Goal: Information Seeking & Learning: Learn about a topic

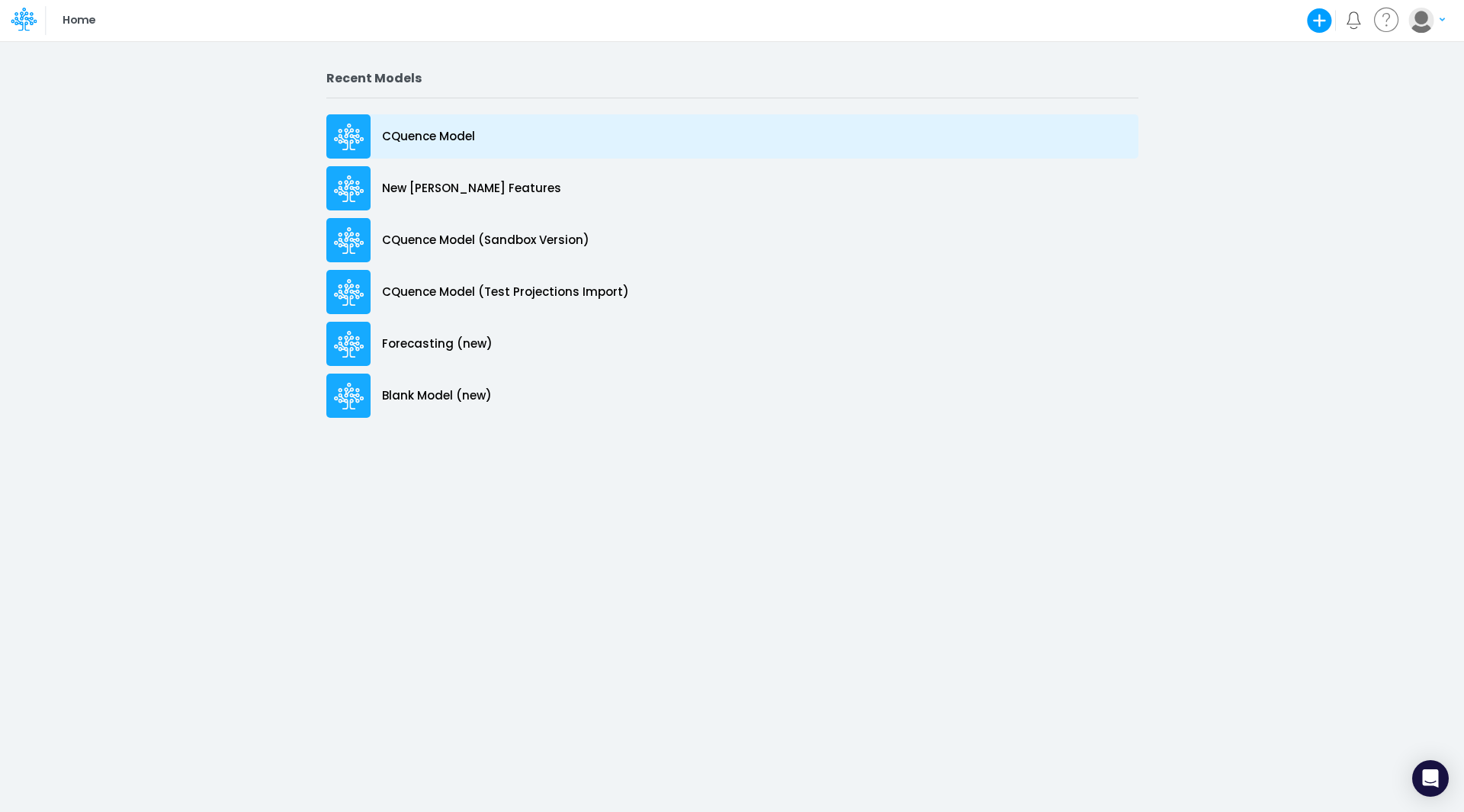
click at [444, 142] on p "CQuence Model" at bounding box center [428, 137] width 93 height 17
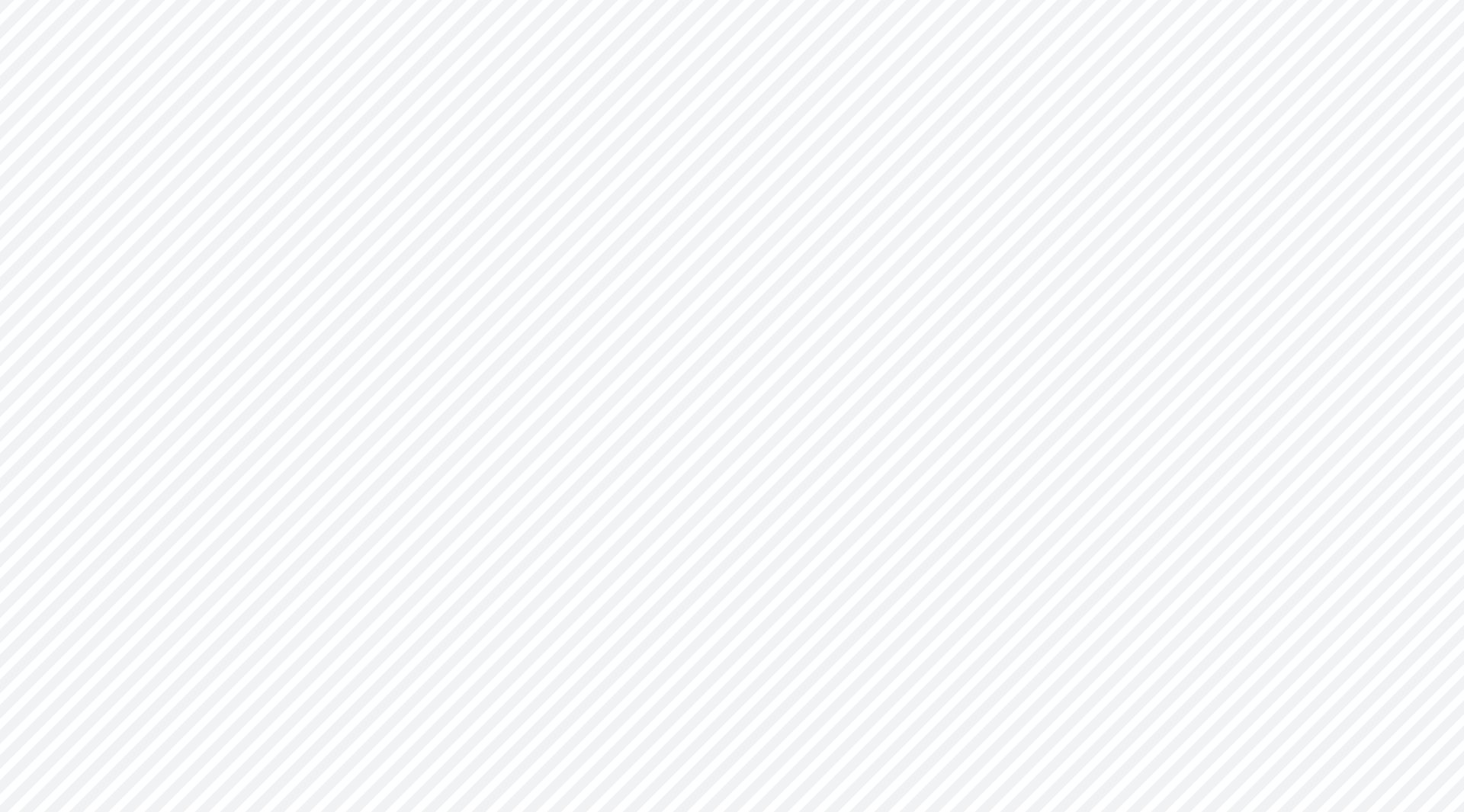
type input "Consolidated All by Month"
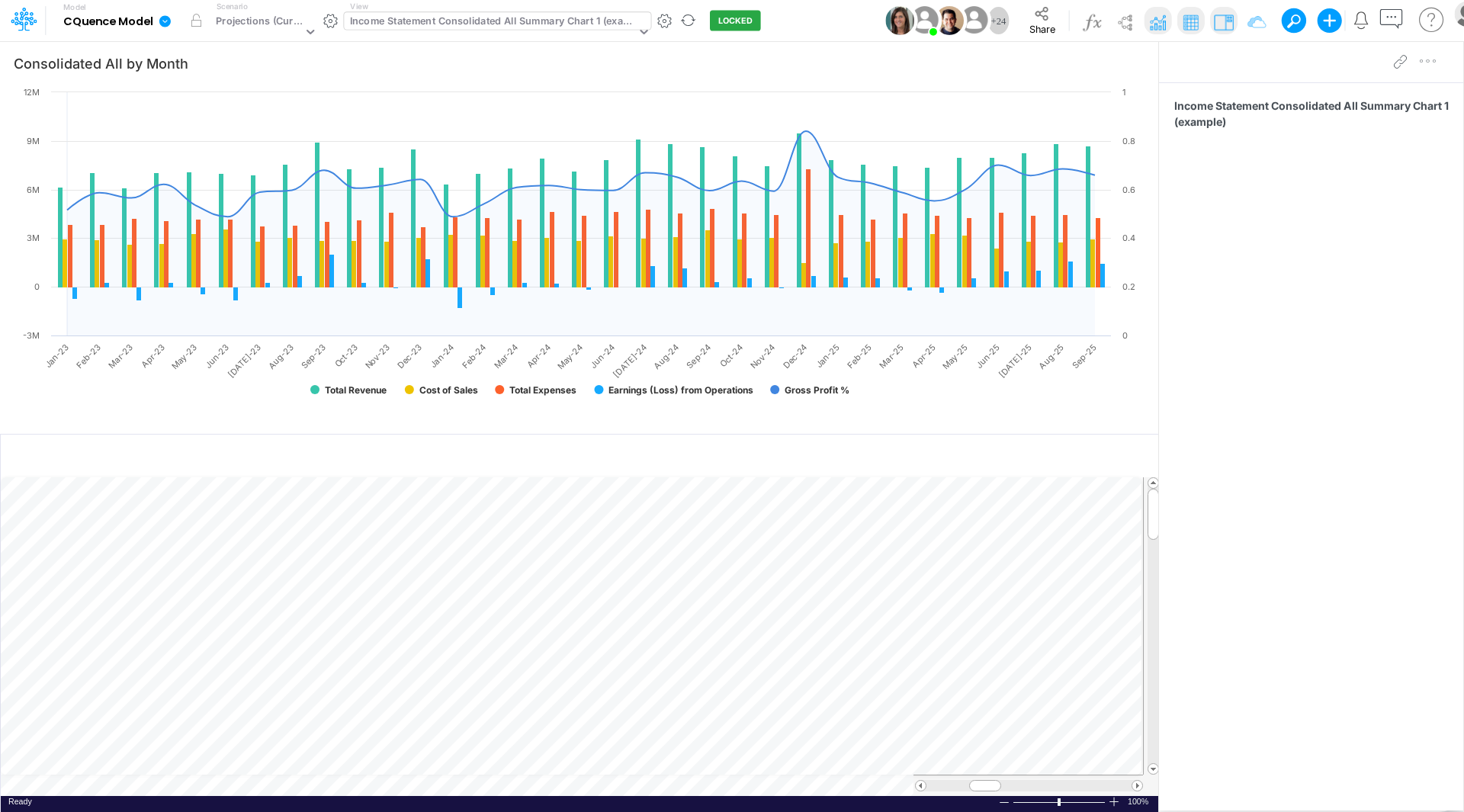
click at [488, 18] on div "Income Statement Consolidated All Summary Chart 1 (example)" at bounding box center [492, 23] width 286 height 17
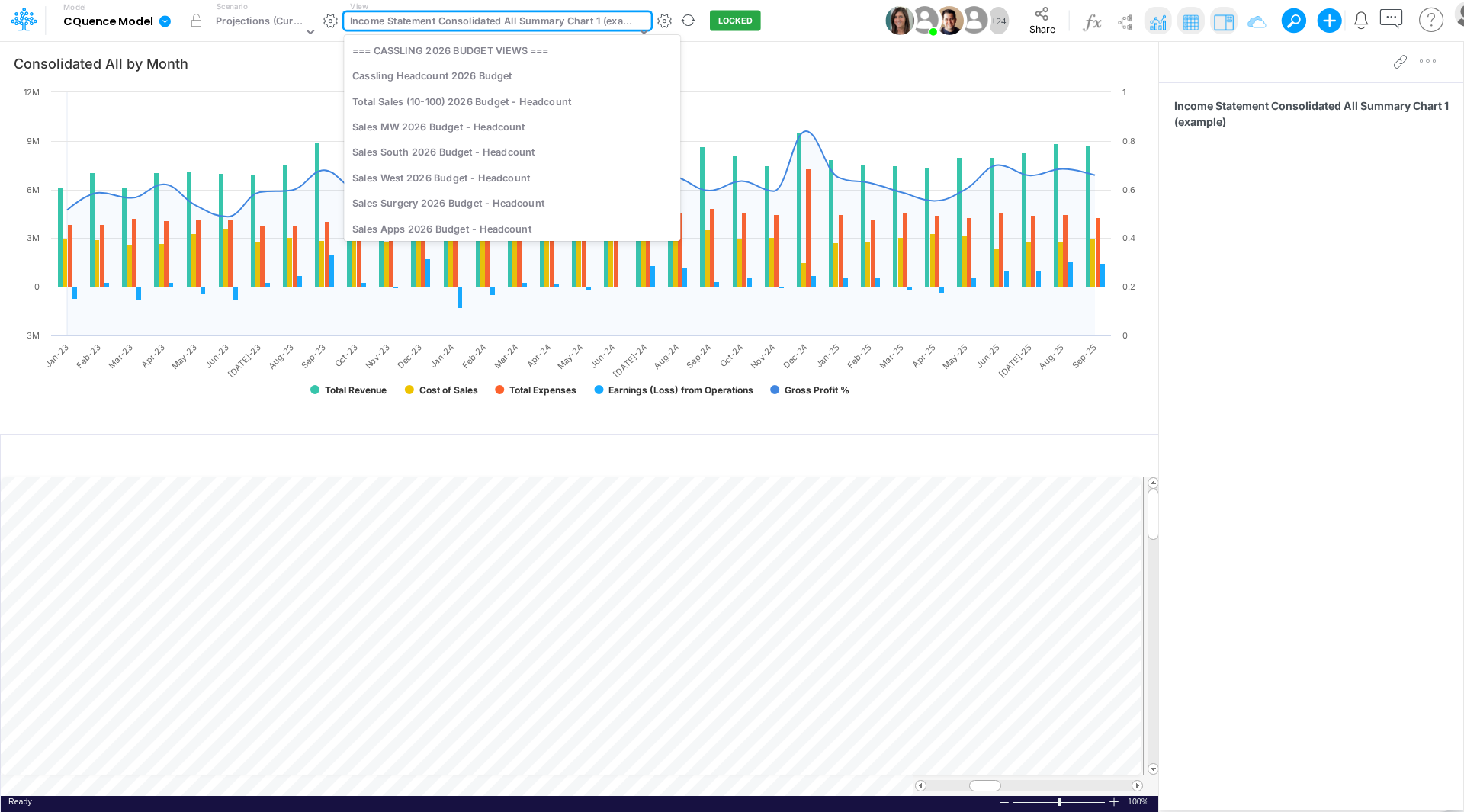
scroll to position [2499, 0]
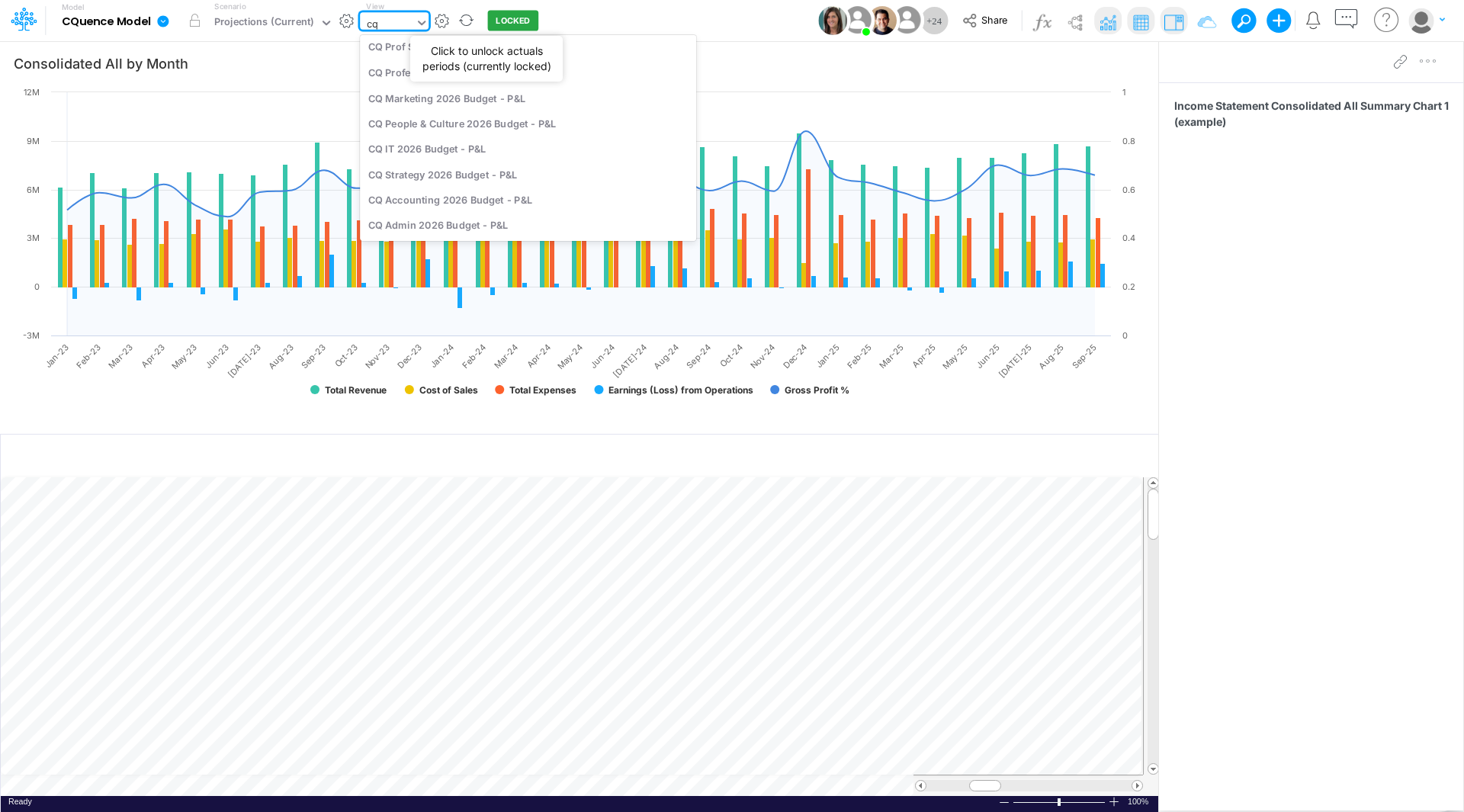
type input "cq p"
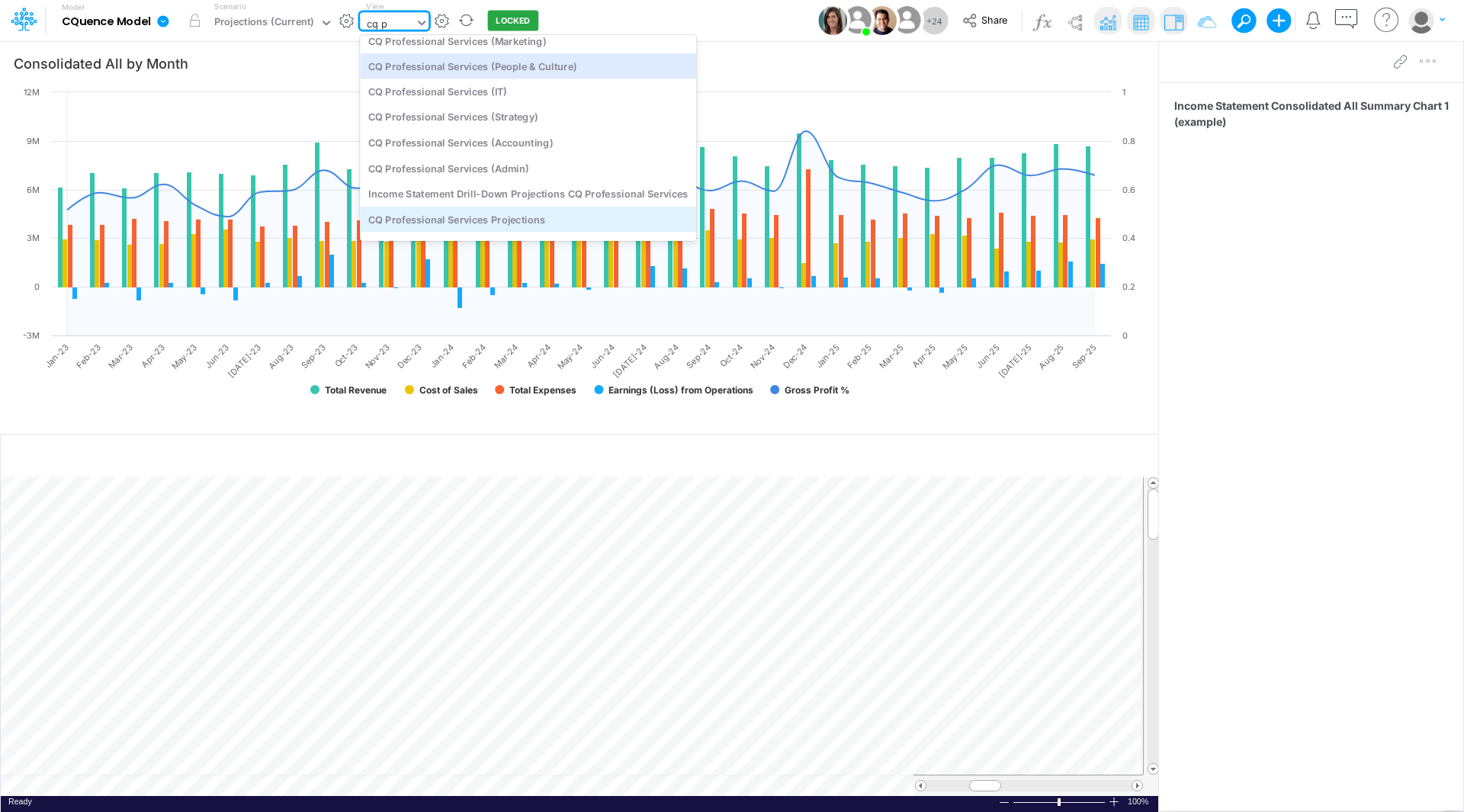
scroll to position [0, 0]
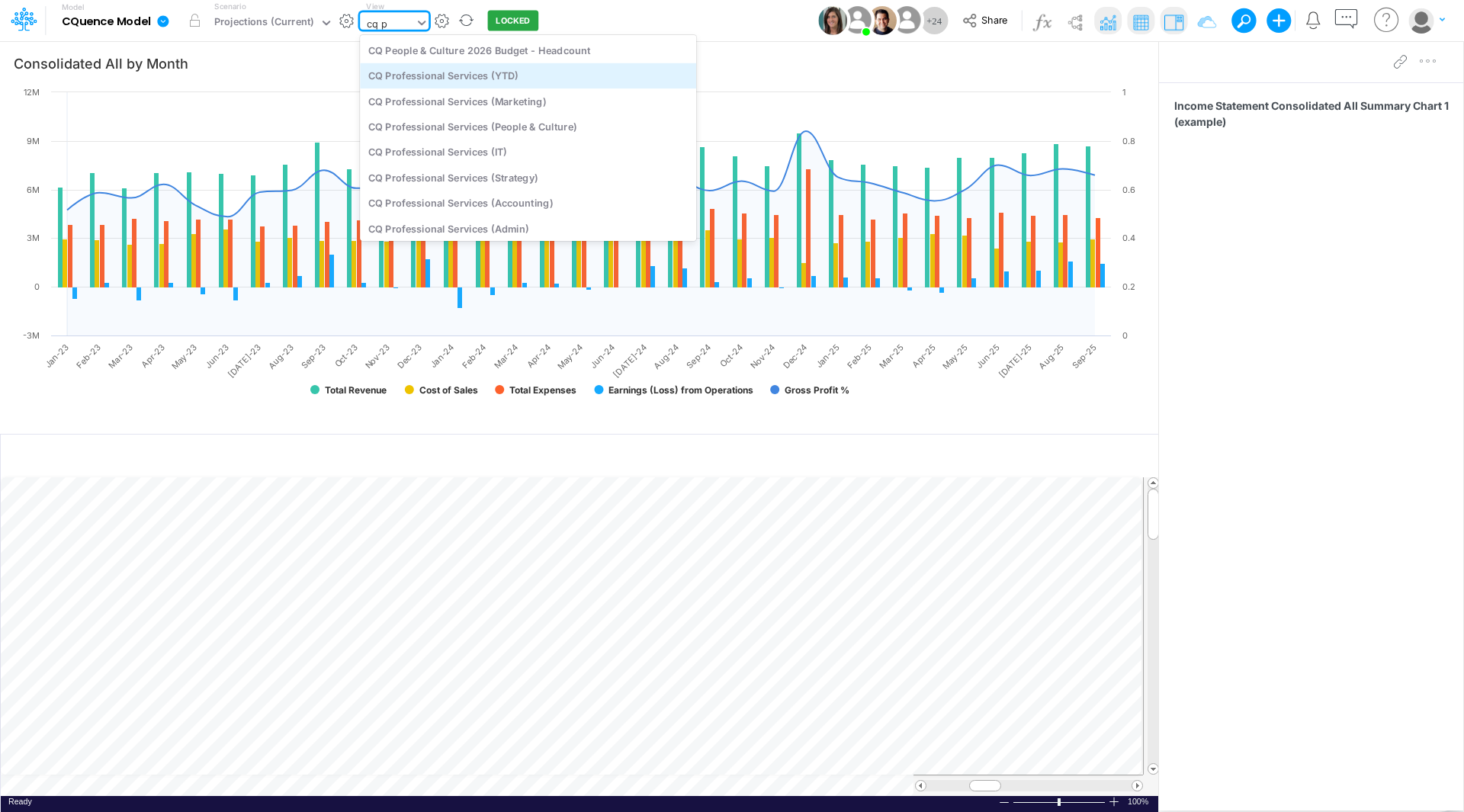
click at [477, 76] on div "CQ Professional Services (YTD)" at bounding box center [528, 76] width 336 height 25
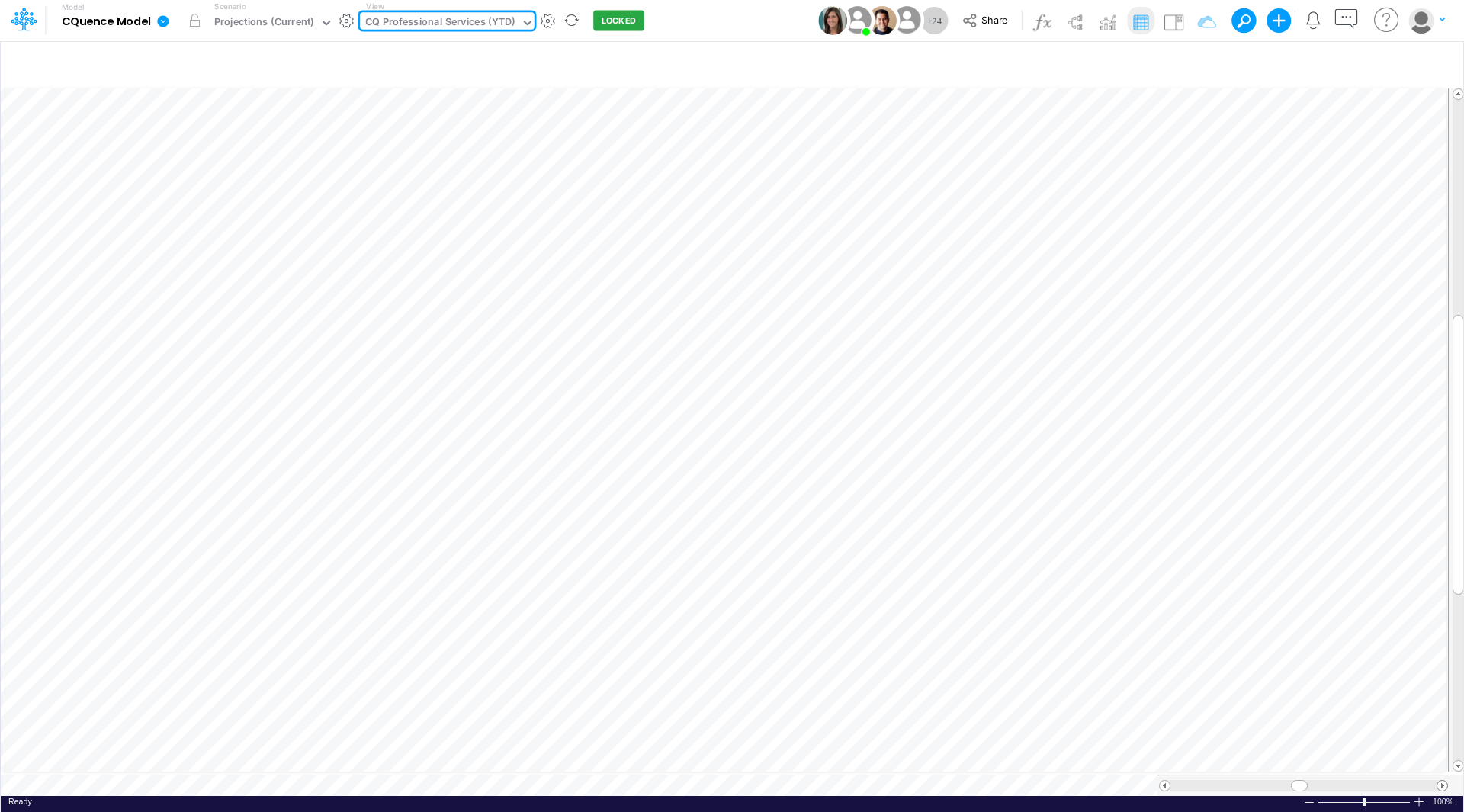
click at [1441, 781] on span at bounding box center [1442, 785] width 10 height 10
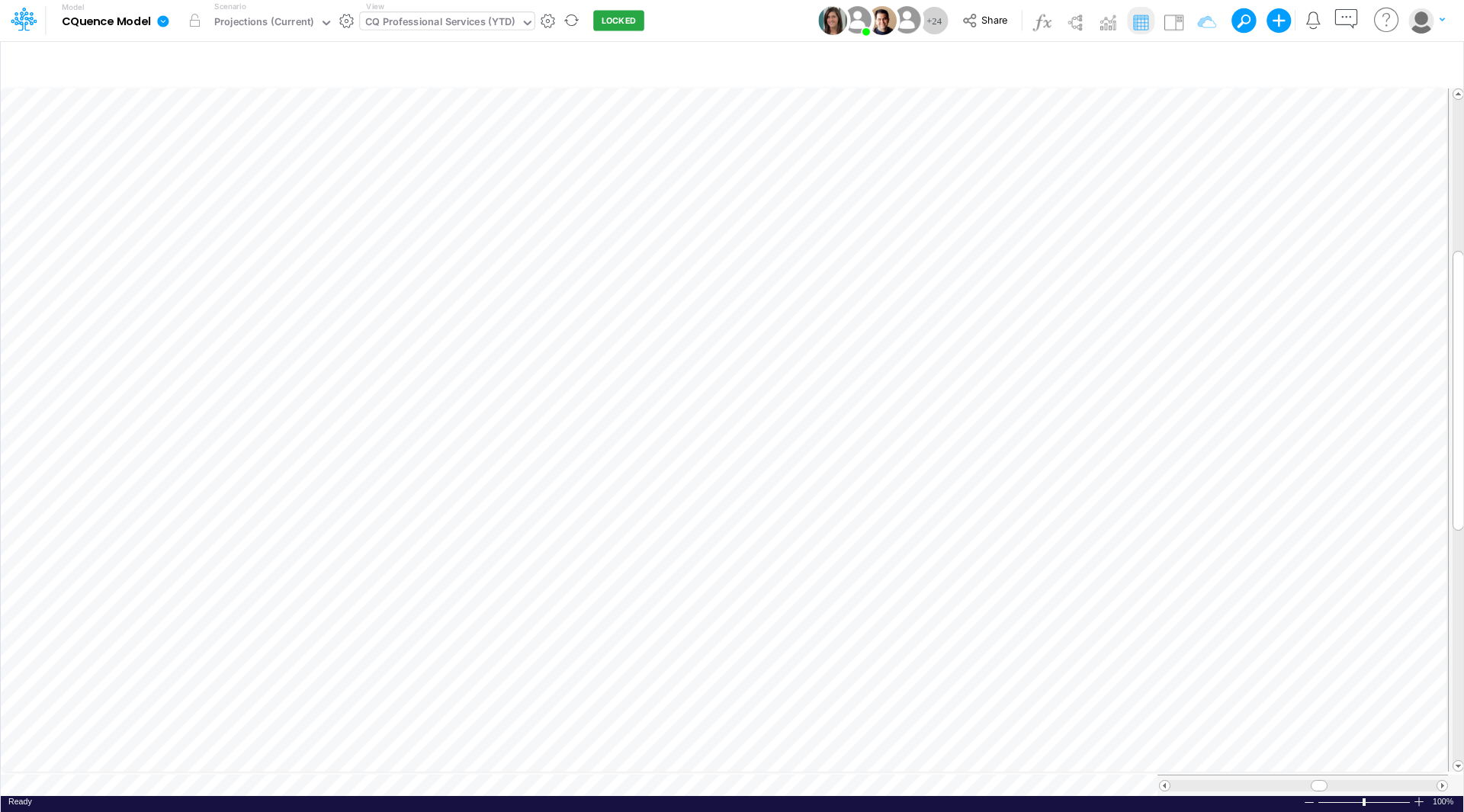
click at [447, 20] on div "CQ Professional Services (YTD)" at bounding box center [440, 23] width 149 height 17
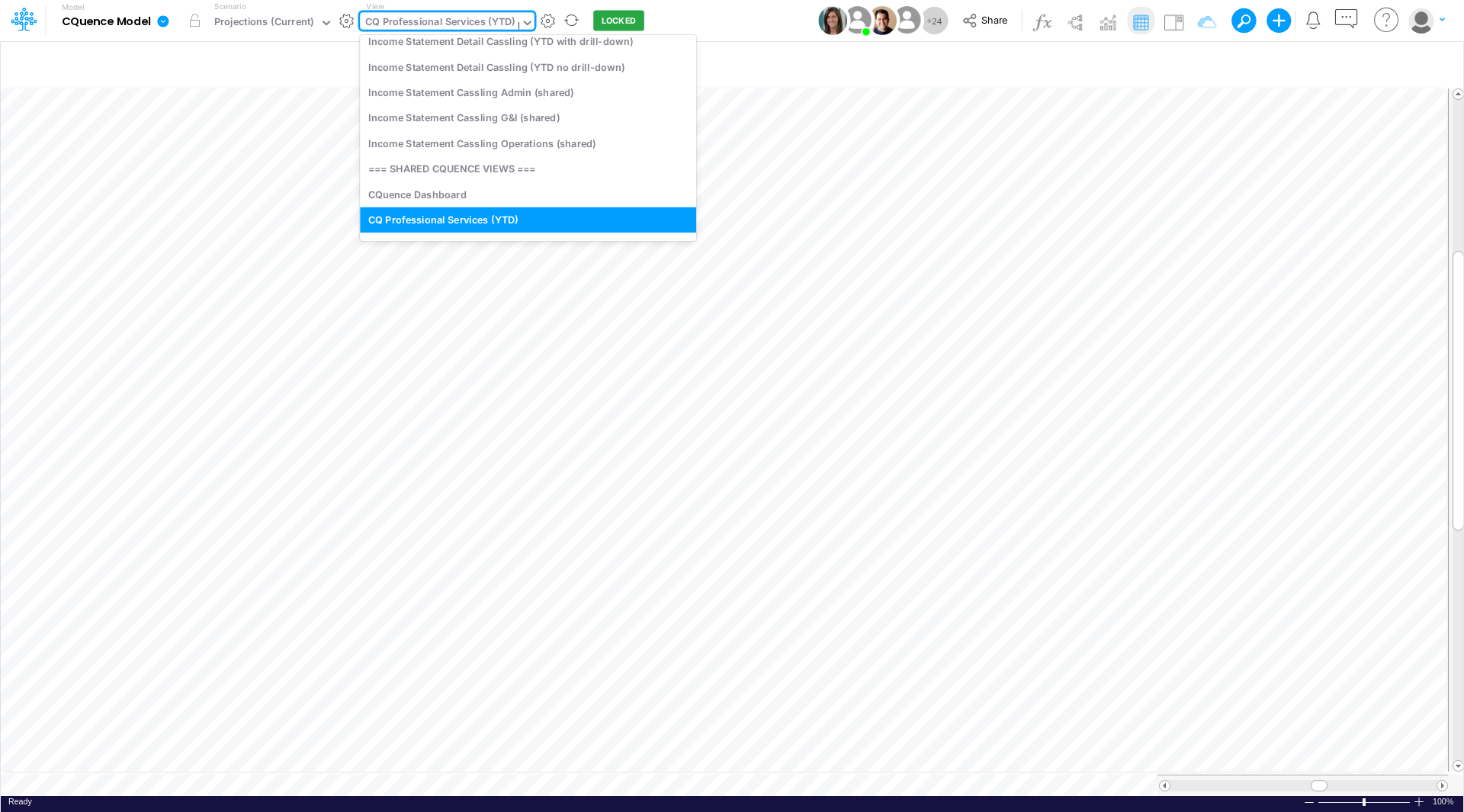
scroll to position [0, 0]
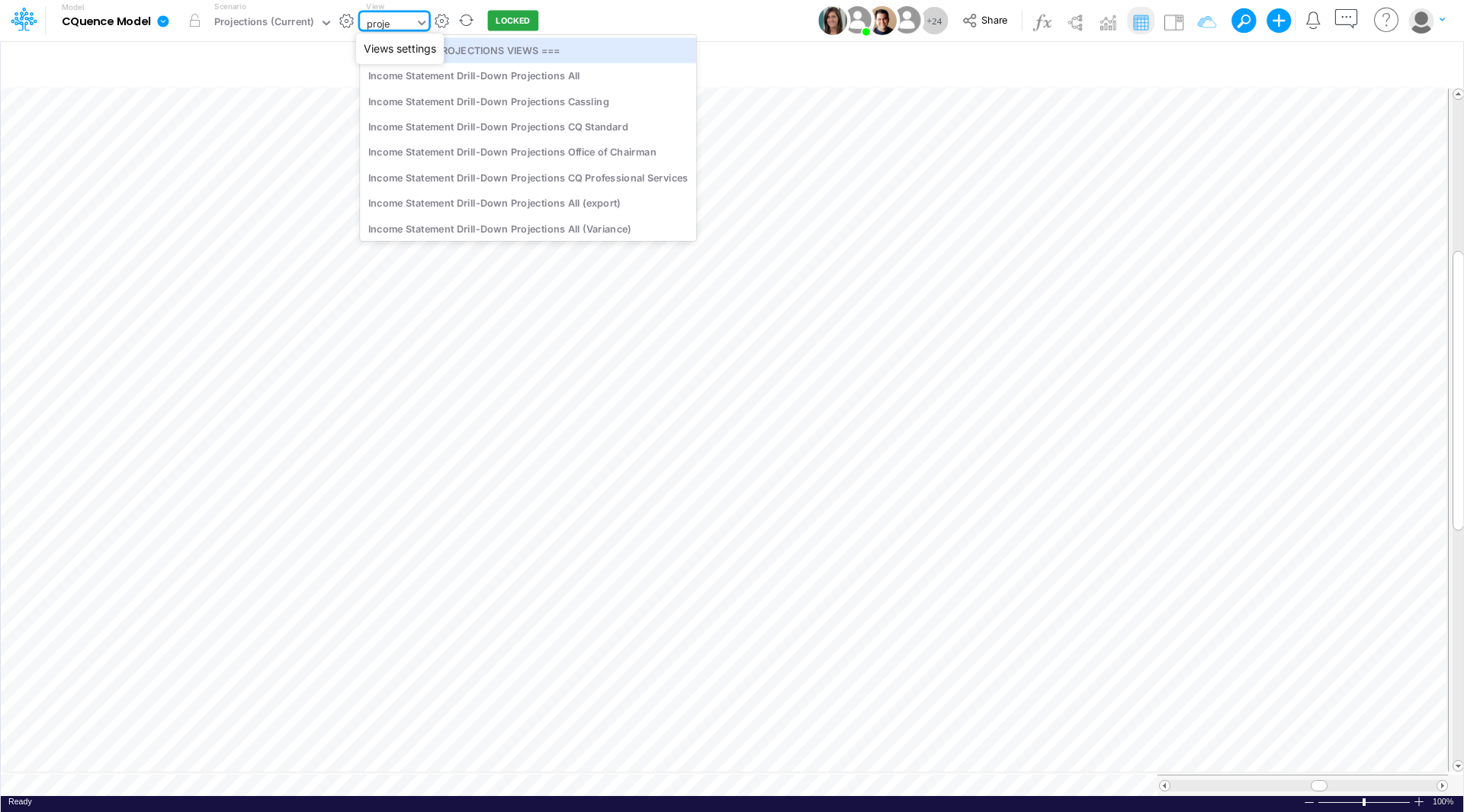
type input "projec"
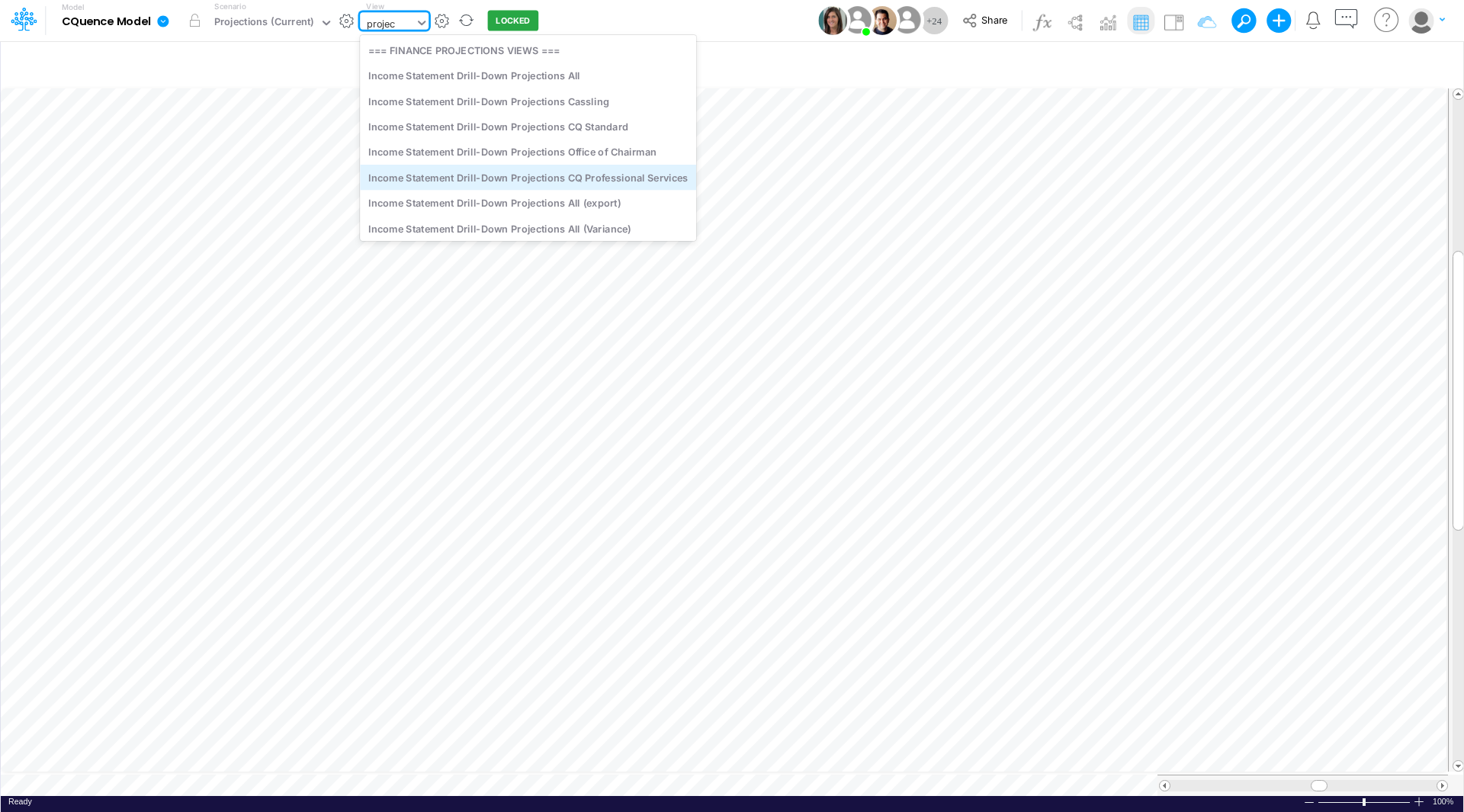
click at [502, 167] on div "Income Statement Drill-Down Projections CQ Professional Services" at bounding box center [528, 177] width 336 height 25
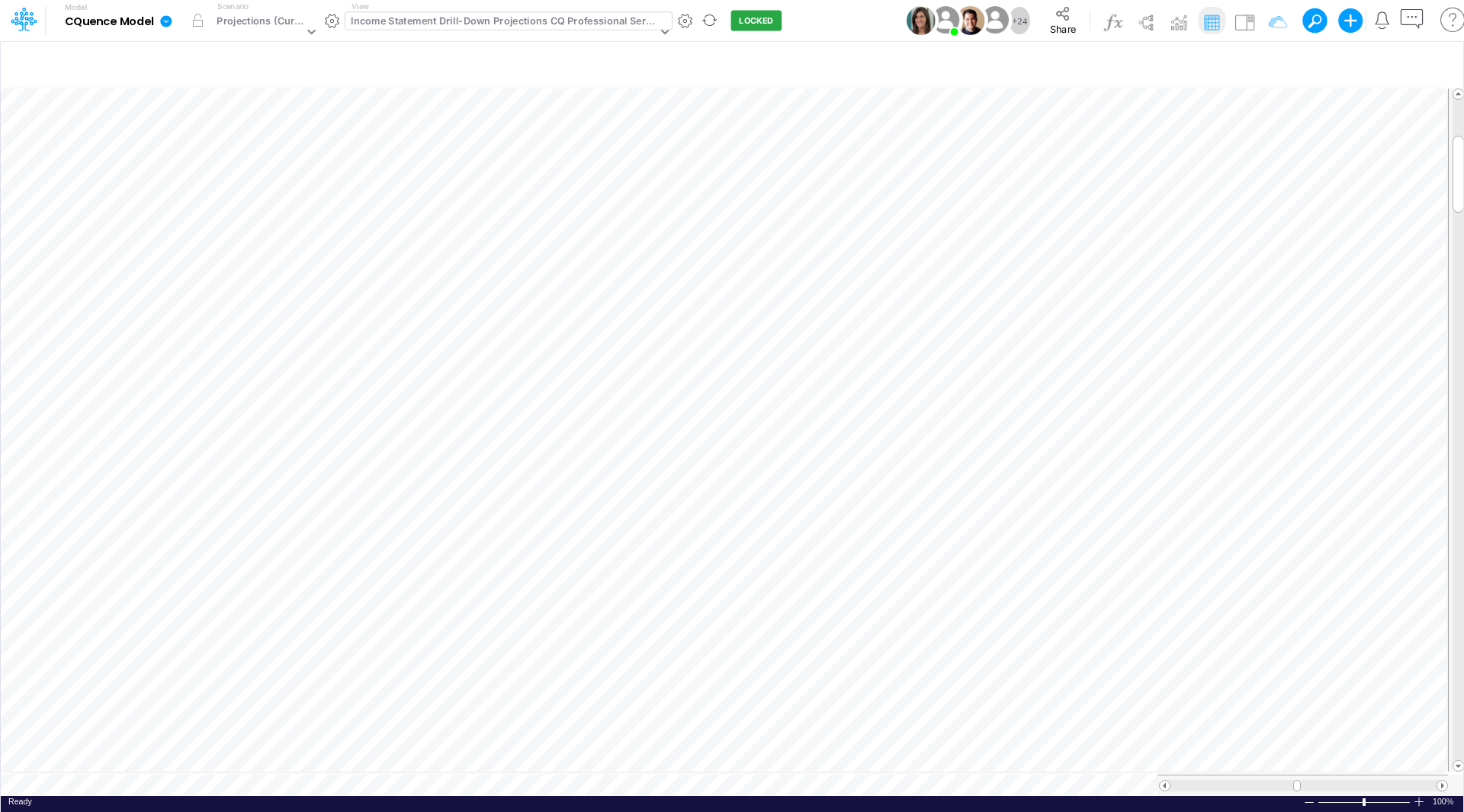
click at [1452, 778] on div at bounding box center [1455, 785] width 16 height 21
click at [1441, 781] on span at bounding box center [1442, 785] width 10 height 10
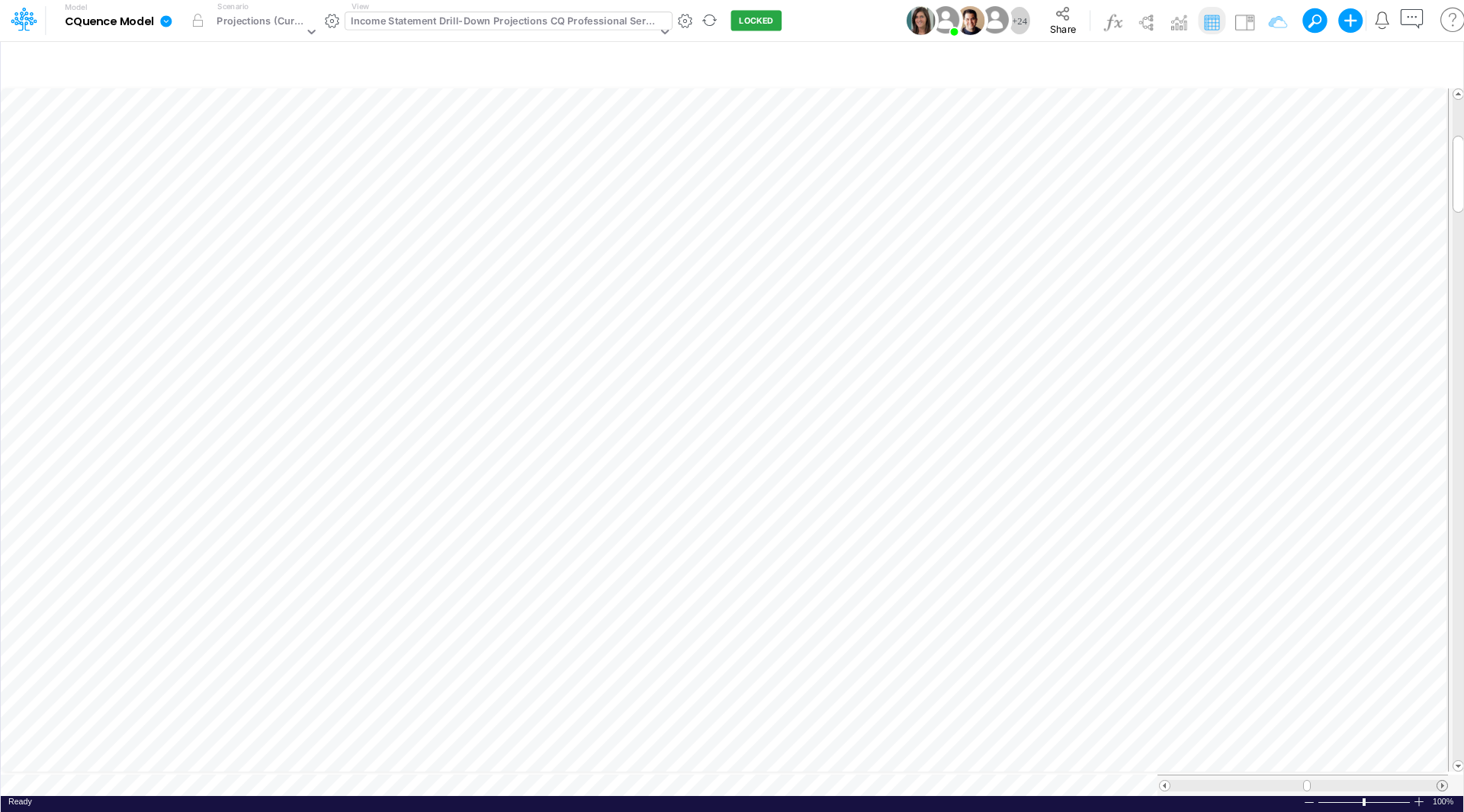
click at [1441, 781] on span at bounding box center [1442, 785] width 10 height 10
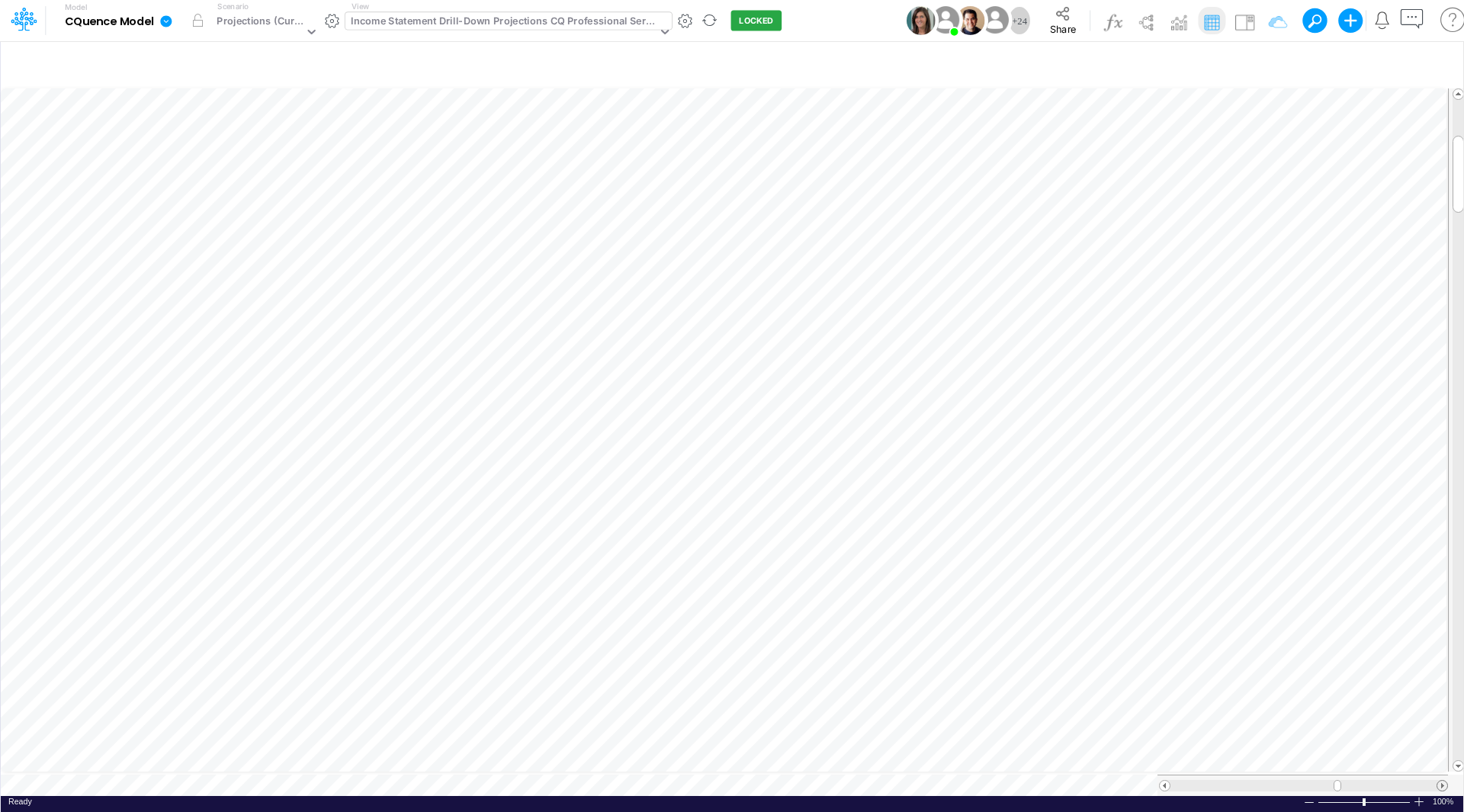
click at [1441, 781] on span at bounding box center [1442, 785] width 10 height 10
click at [1168, 781] on span at bounding box center [1164, 785] width 10 height 10
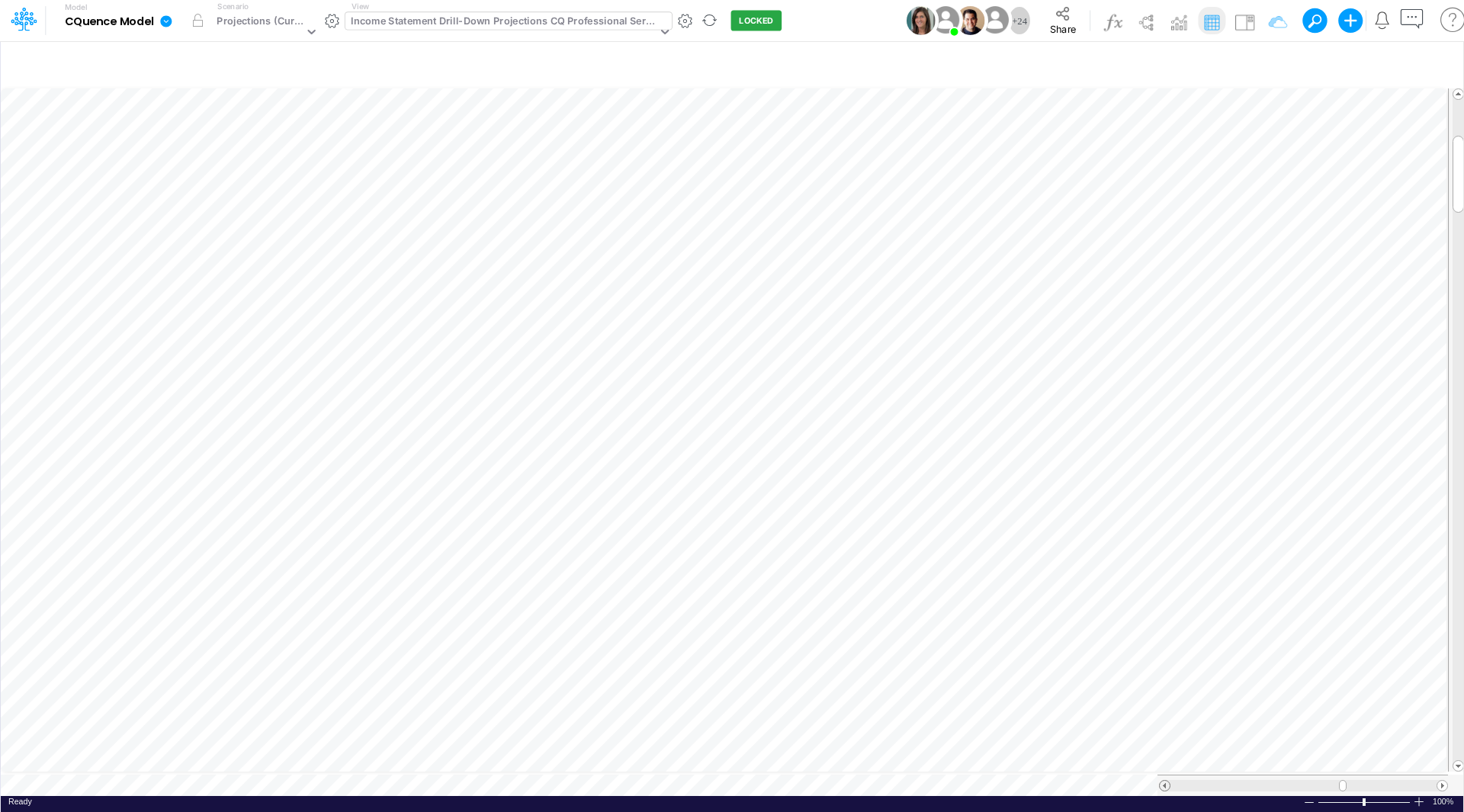
click at [1168, 781] on span at bounding box center [1164, 785] width 10 height 10
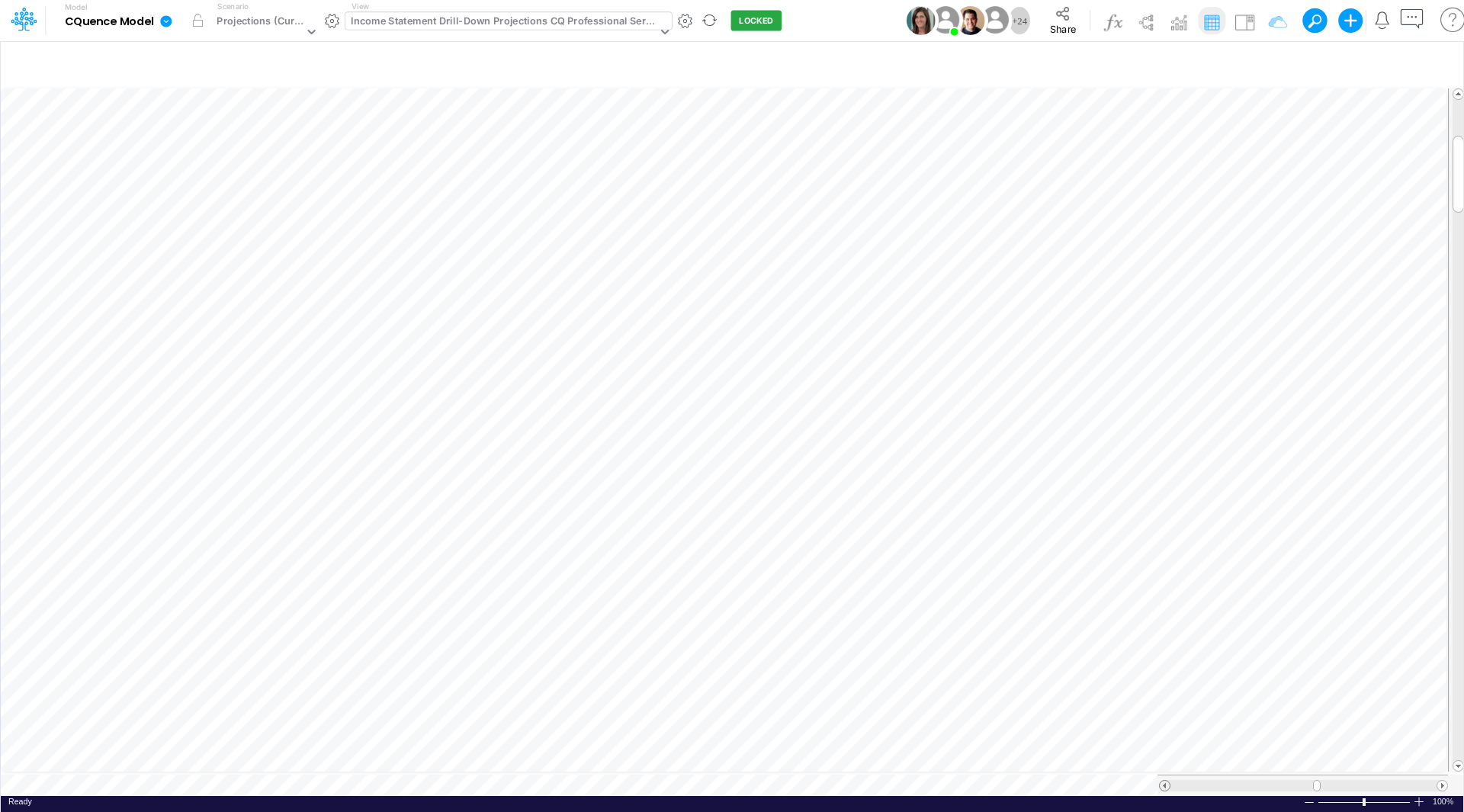
click at [1168, 781] on span at bounding box center [1164, 785] width 10 height 10
click at [1443, 781] on span at bounding box center [1442, 785] width 10 height 10
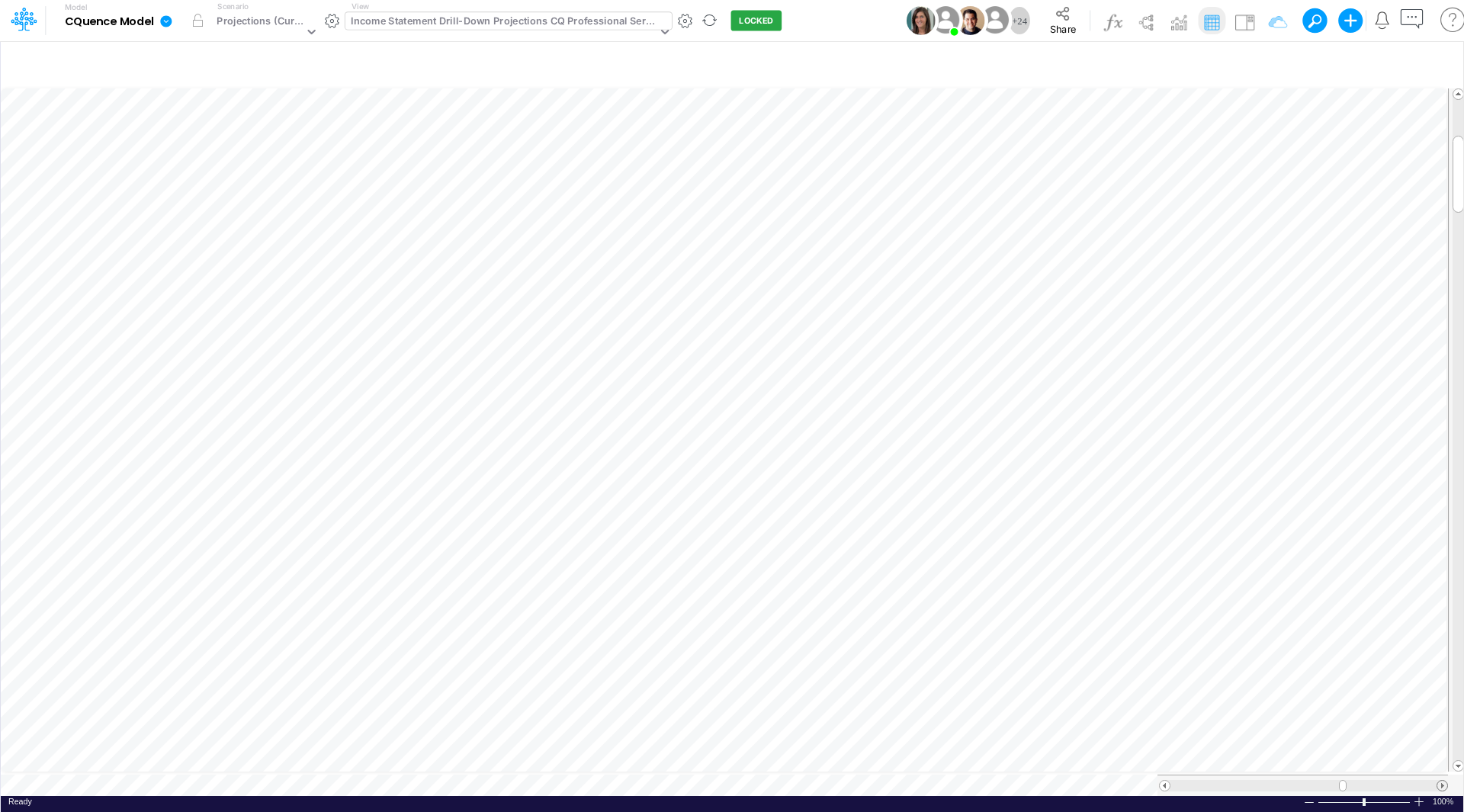
click at [1443, 781] on span at bounding box center [1442, 785] width 10 height 10
click at [1166, 781] on span at bounding box center [1164, 785] width 10 height 10
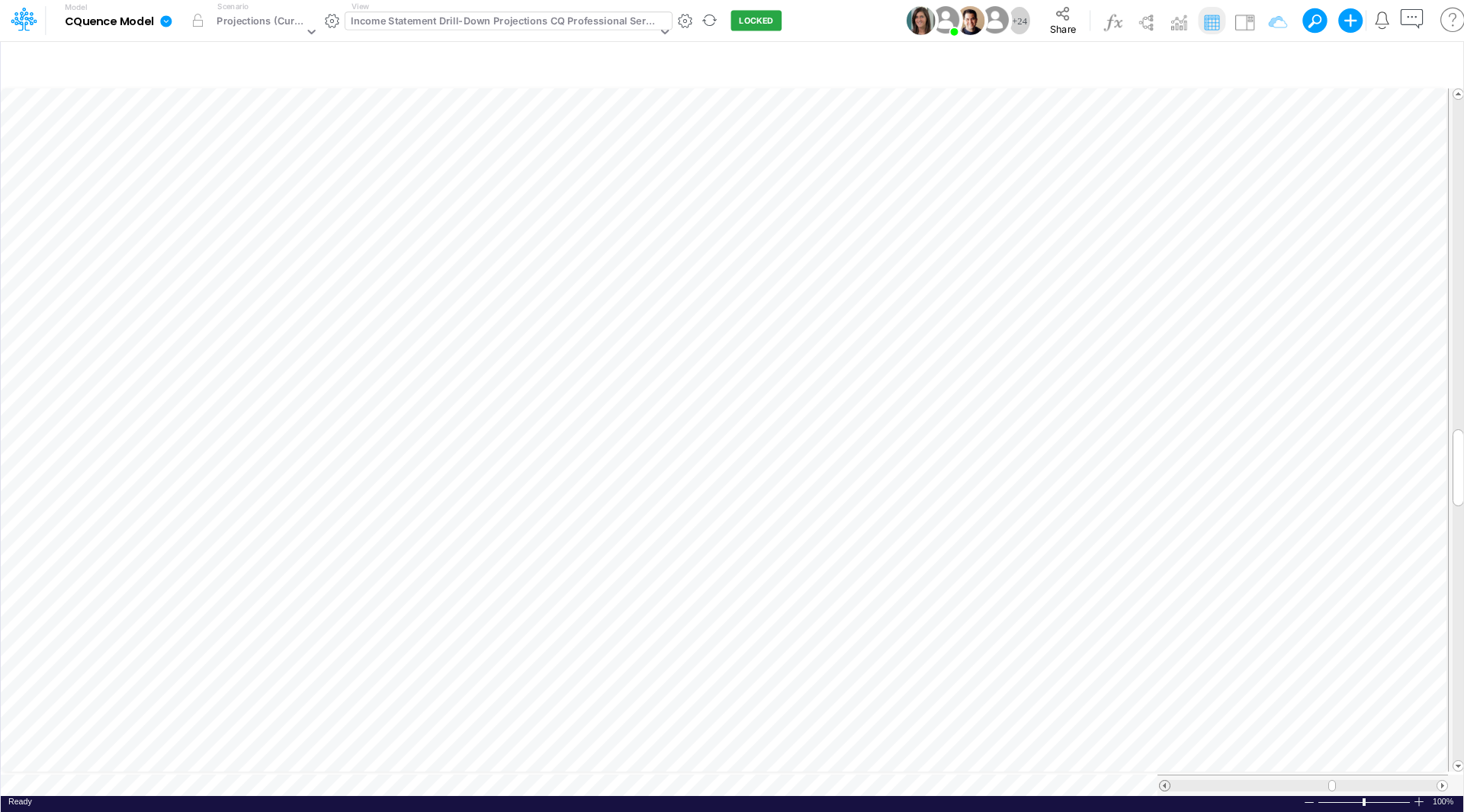
click at [1166, 781] on span at bounding box center [1164, 785] width 10 height 10
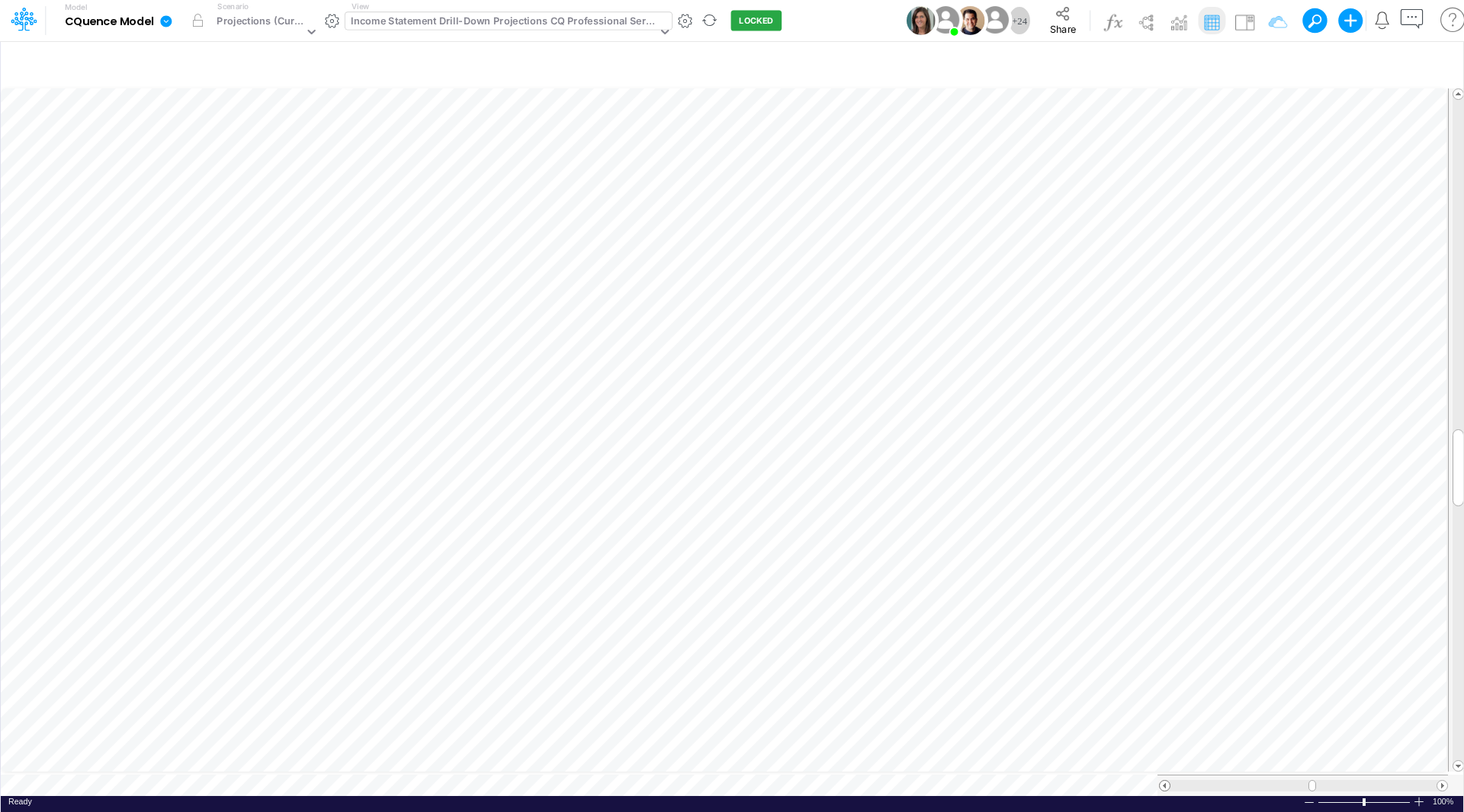
click at [1166, 781] on span at bounding box center [1164, 785] width 10 height 10
click at [1443, 781] on span at bounding box center [1442, 785] width 10 height 10
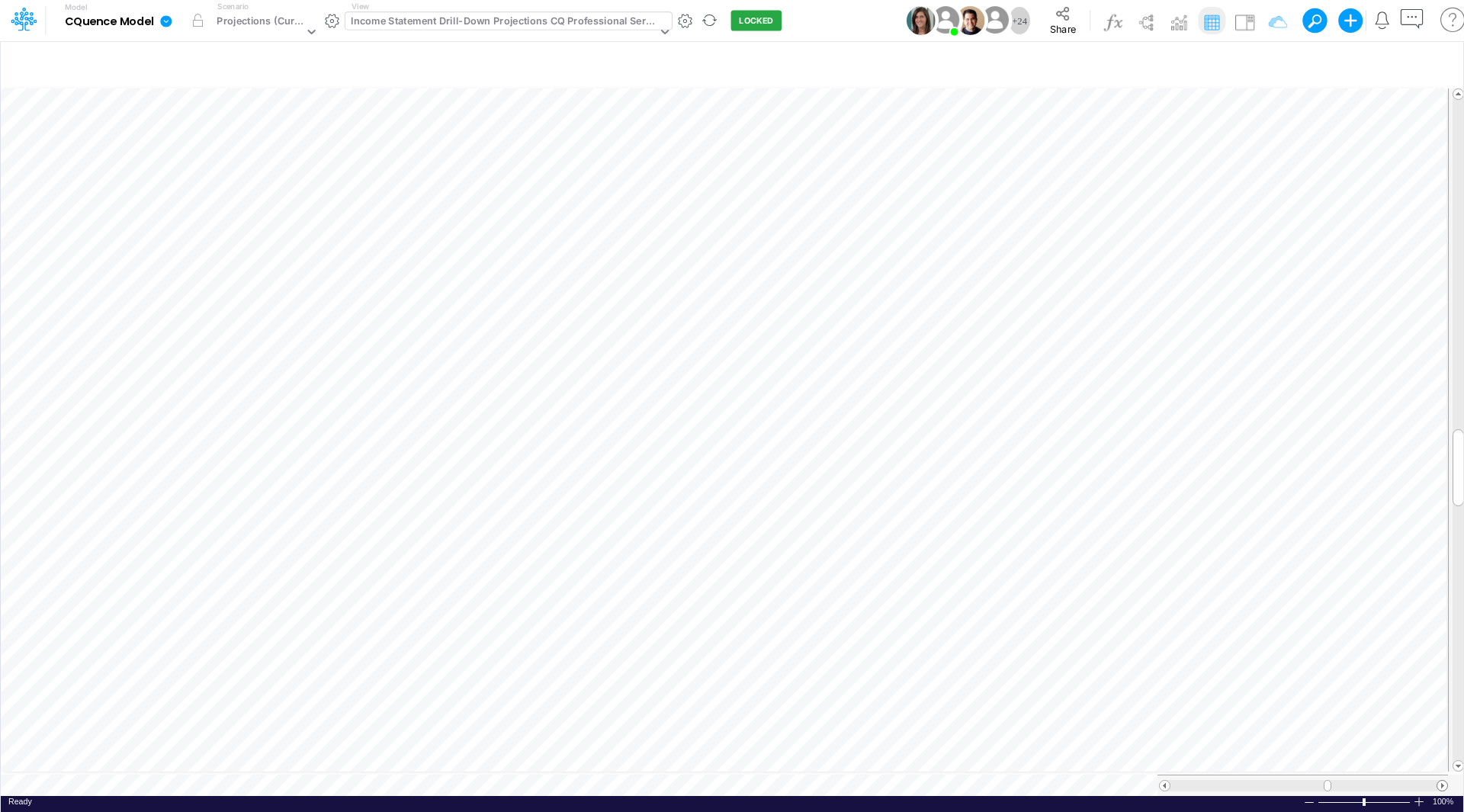
click at [1443, 781] on span at bounding box center [1442, 785] width 10 height 10
click at [1443, 781] on span at bounding box center [1442, 785] width 10 height 10
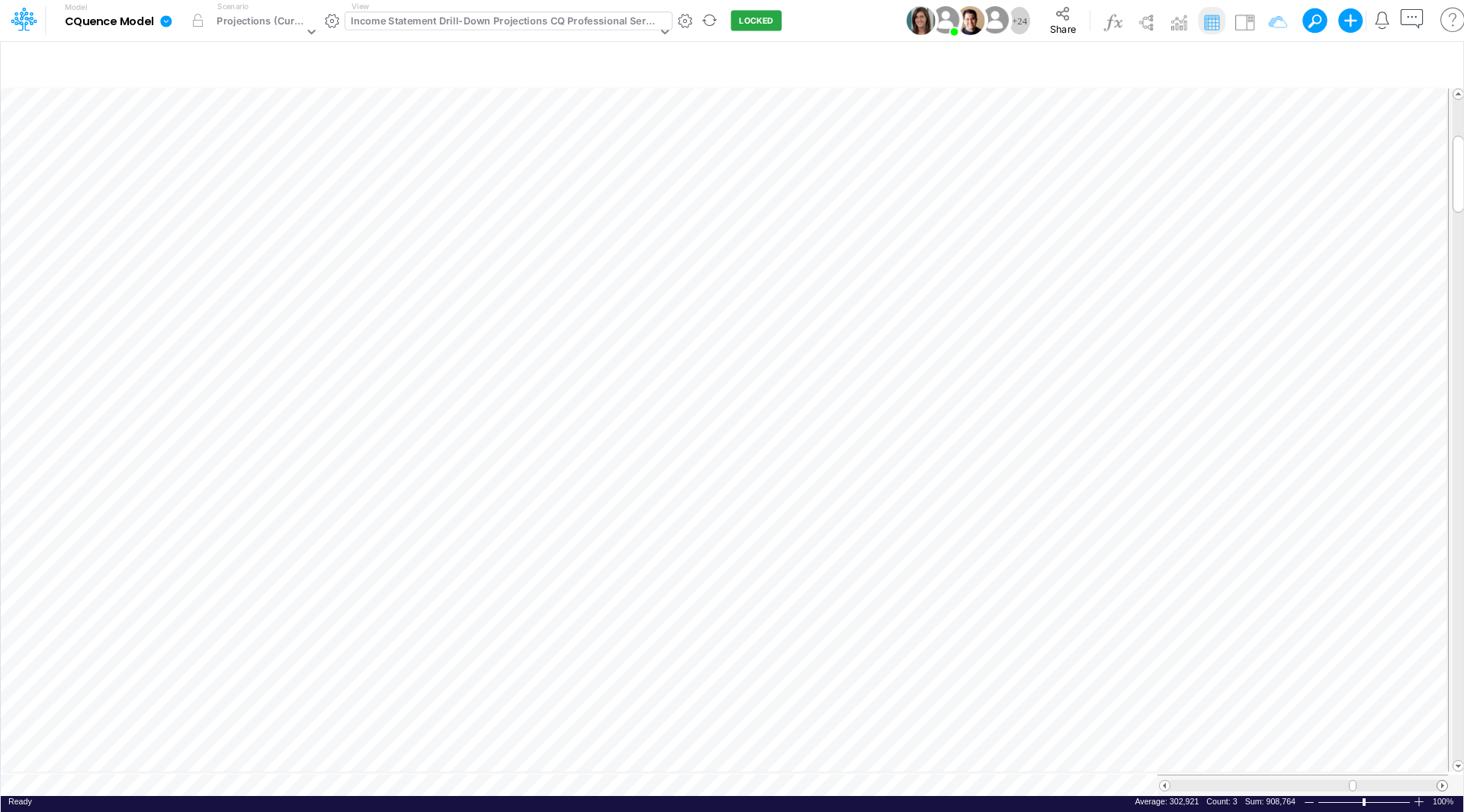
click at [1443, 781] on span at bounding box center [1442, 785] width 10 height 10
click at [515, 18] on div "Income Statement Drill-Down Projections CQ Professional Services" at bounding box center [503, 23] width 306 height 17
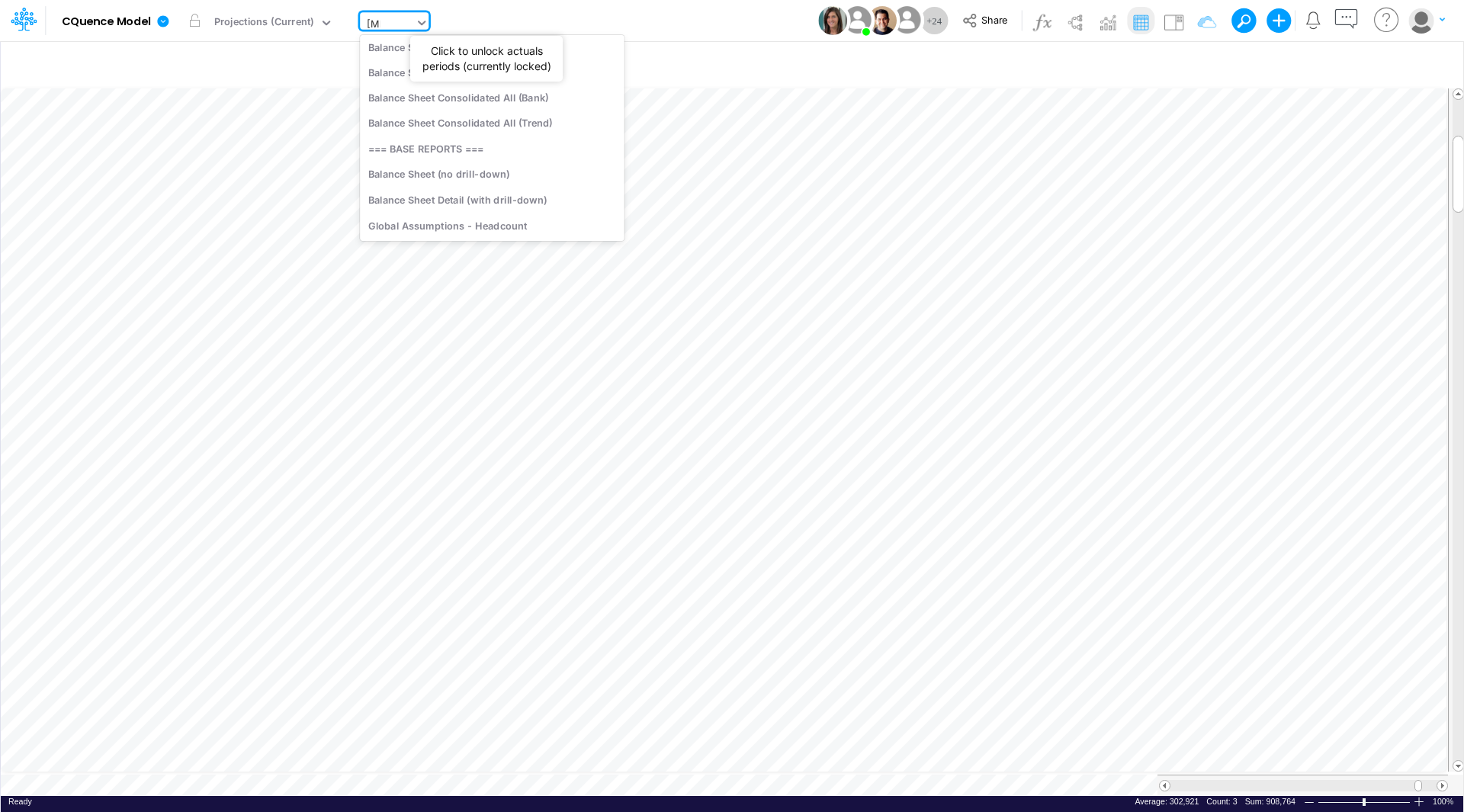
scroll to position [0, 0]
type input "balance"
click at [517, 131] on div "Balance Sheet Consolidated All (Trend)" at bounding box center [462, 126] width 206 height 25
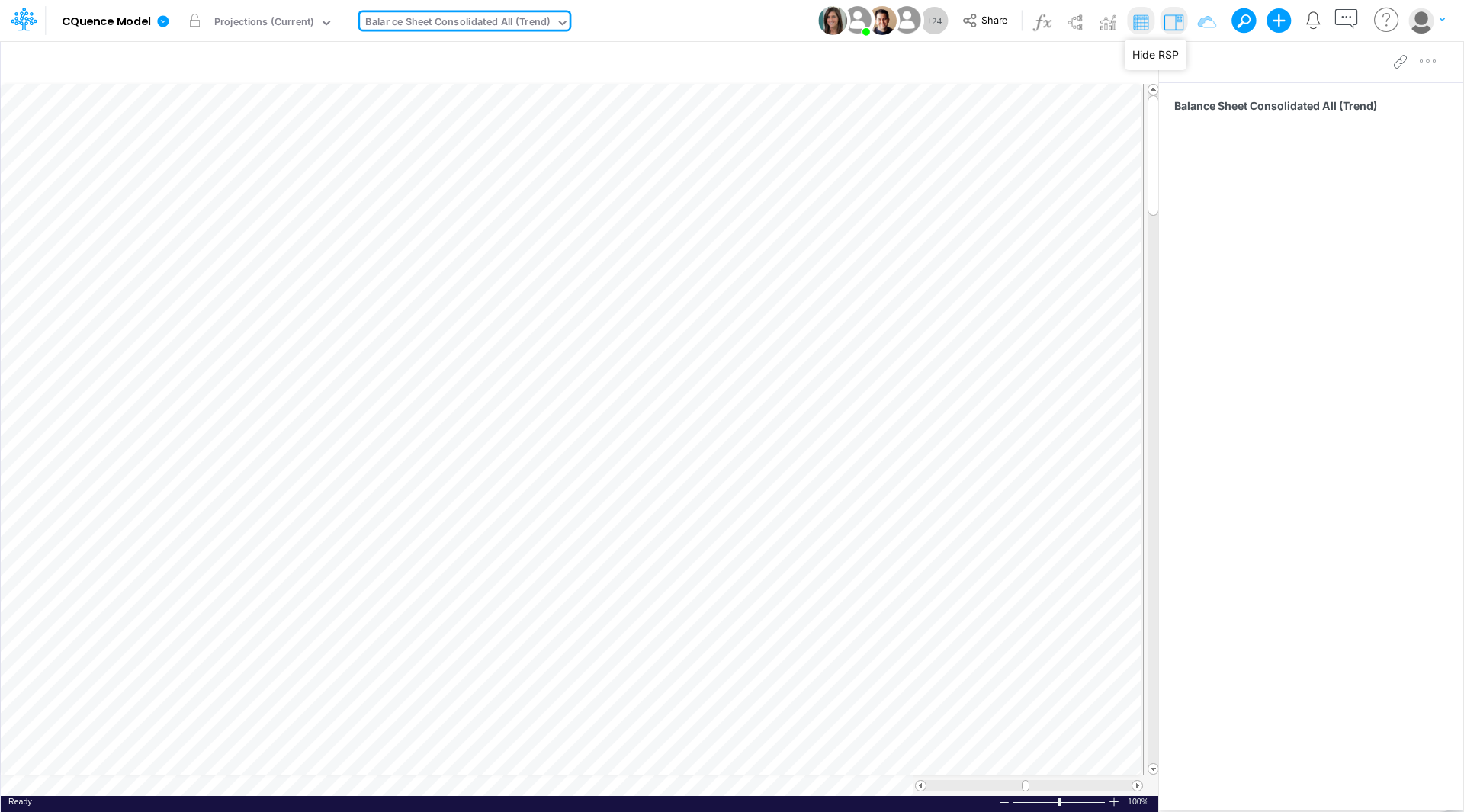
click at [1174, 24] on img at bounding box center [1173, 22] width 24 height 24
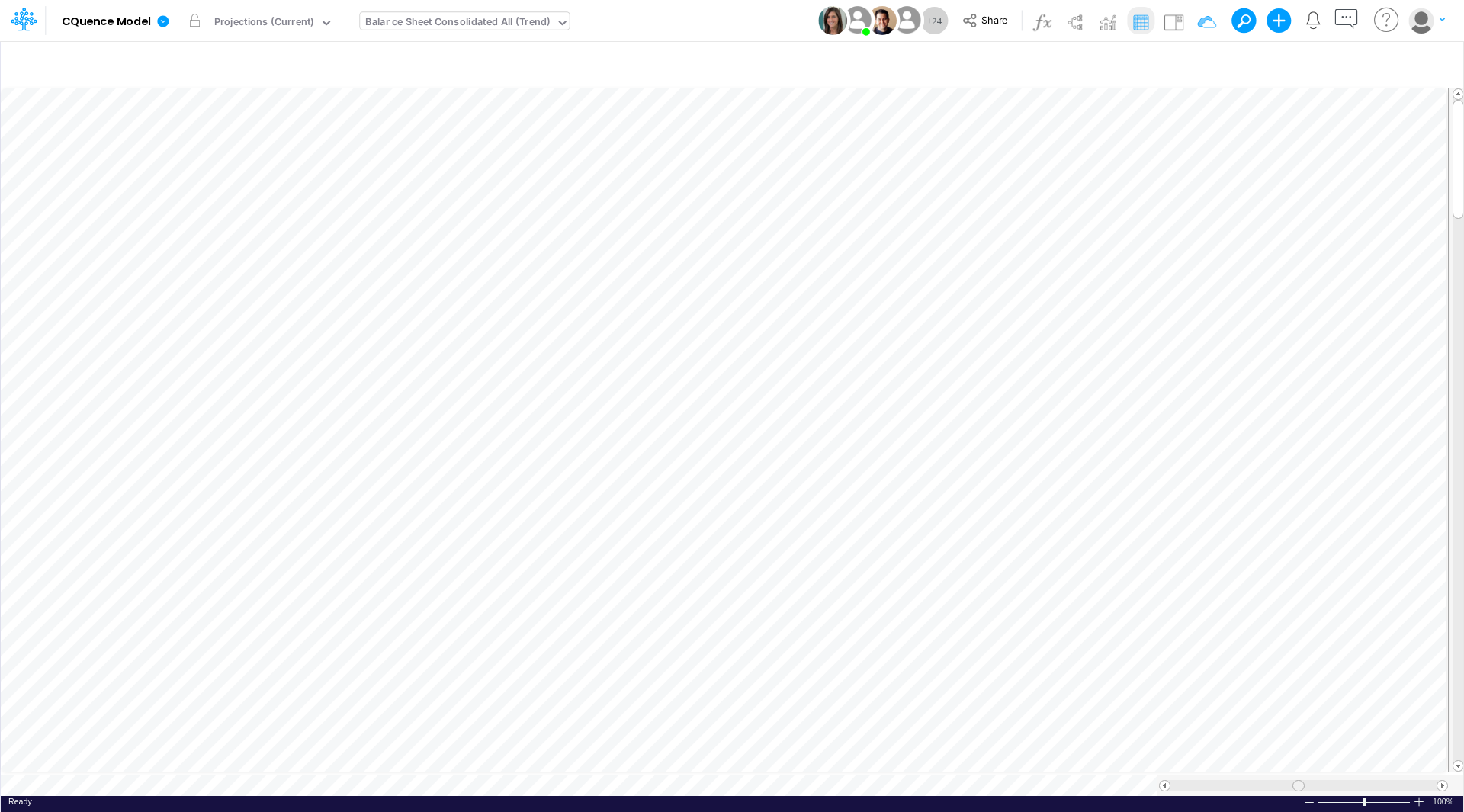
scroll to position [8, 0]
drag, startPoint x: 1300, startPoint y: 778, endPoint x: 1236, endPoint y: 775, distance: 64.1
click at [1236, 781] on span at bounding box center [1235, 785] width 10 height 10
click at [1162, 781] on span at bounding box center [1164, 785] width 10 height 10
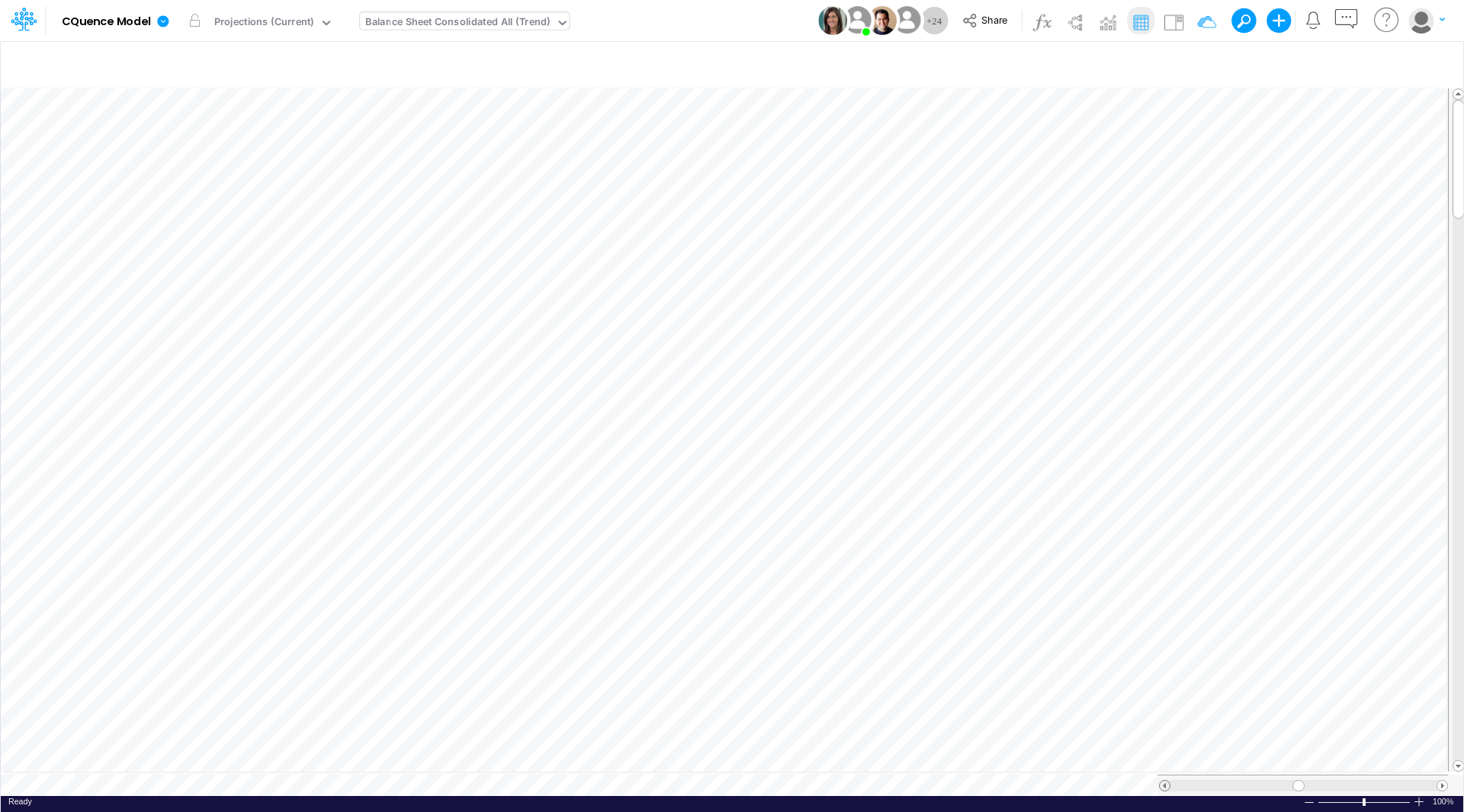
click at [1162, 781] on span at bounding box center [1164, 785] width 10 height 10
